Goal: Find specific page/section: Find specific page/section

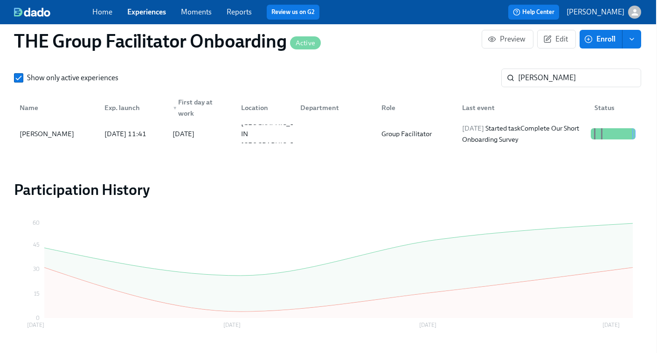
scroll to position [887, 1]
click at [558, 72] on input "[PERSON_NAME]" at bounding box center [579, 78] width 123 height 19
paste input "[PERSON_NAME]"
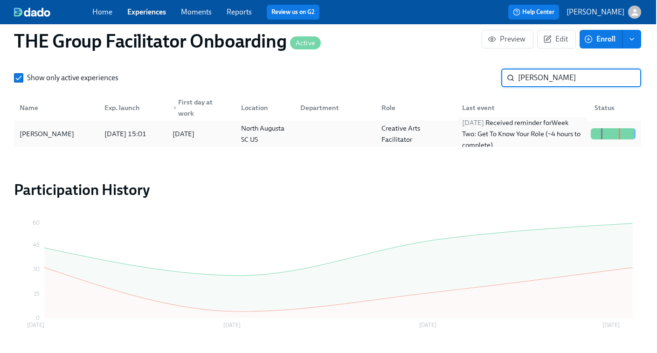
type input "[PERSON_NAME]"
click at [531, 132] on div "[DATE] Received reminder for Week Two: Get To Know Your Role (~4 hours to compl…" at bounding box center [523, 134] width 129 height 34
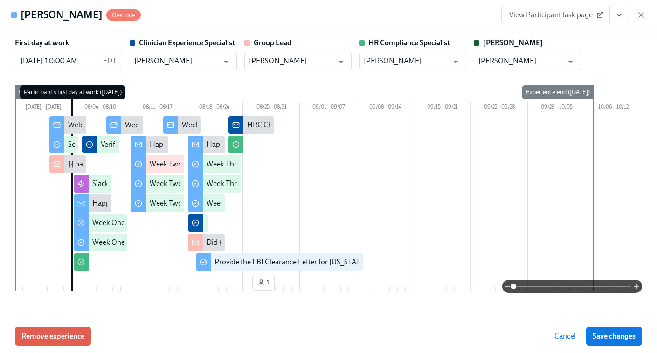
click at [547, 17] on span "View Participant task page" at bounding box center [556, 14] width 93 height 9
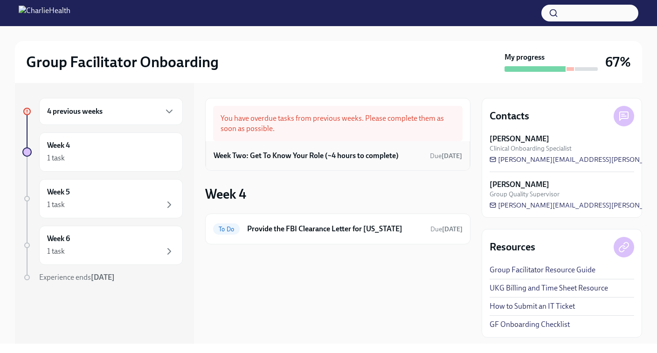
click at [312, 155] on h6 "Week Two: Get To Know Your Role (~4 hours to complete)" at bounding box center [306, 156] width 185 height 10
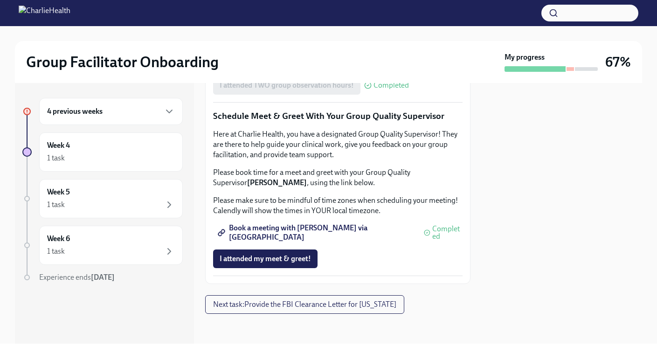
scroll to position [891, 0]
